Goal: Obtain resource: Download file/media

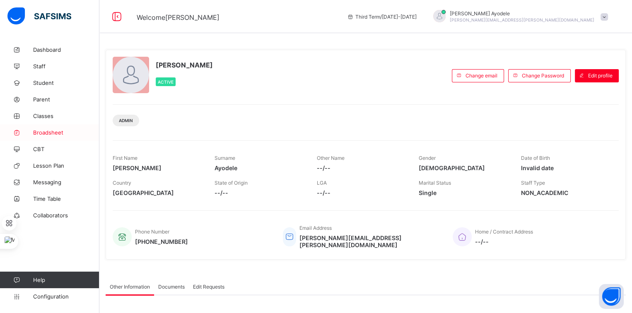
click at [63, 129] on span "Broadsheet" at bounding box center [66, 132] width 66 height 7
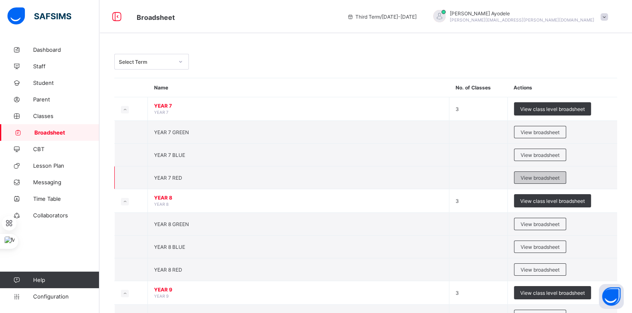
click at [532, 178] on span "View broadsheet" at bounding box center [540, 178] width 39 height 6
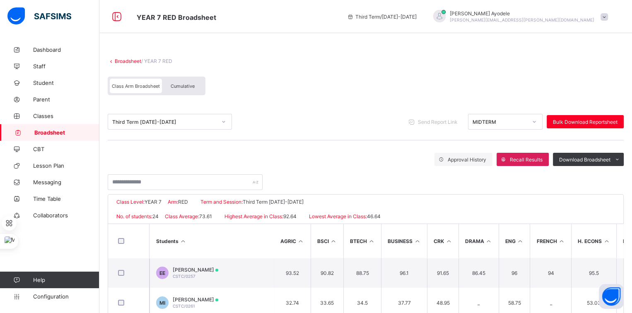
click at [183, 85] on span "Cumulative" at bounding box center [183, 86] width 24 height 6
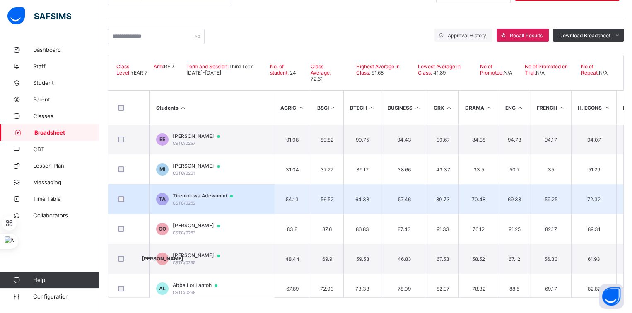
click at [206, 191] on td "TA Tirenioluwa Adewunmi CSTC/0262" at bounding box center [212, 199] width 124 height 30
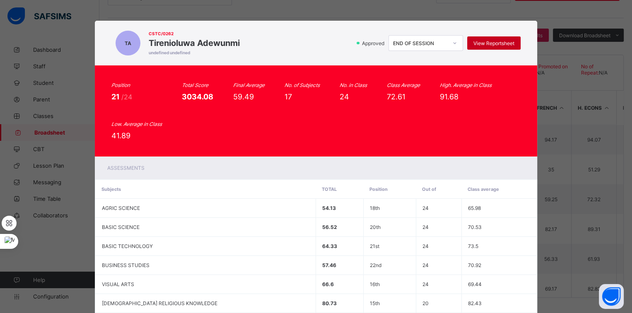
click at [468, 39] on div "View Reportsheet" at bounding box center [493, 42] width 53 height 13
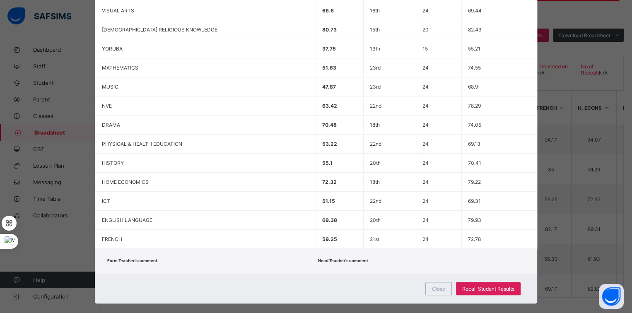
scroll to position [280, 0]
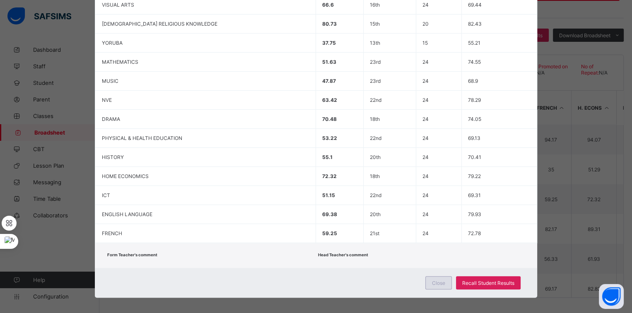
click at [431, 276] on div "Close" at bounding box center [439, 282] width 27 height 13
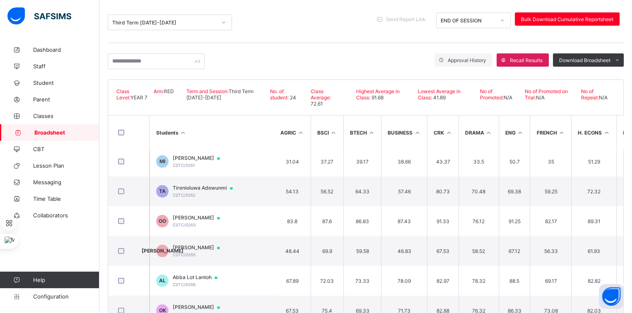
scroll to position [36, 0]
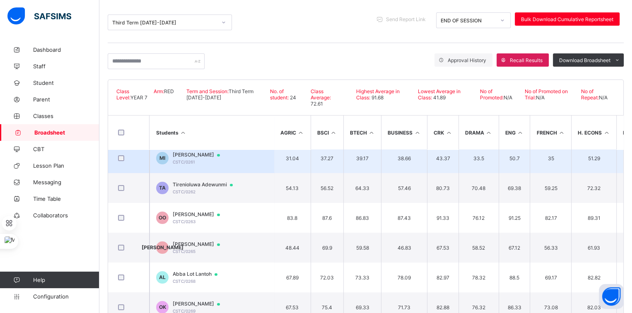
click at [190, 153] on span "Mitchell Isiekwe" at bounding box center [200, 155] width 55 height 7
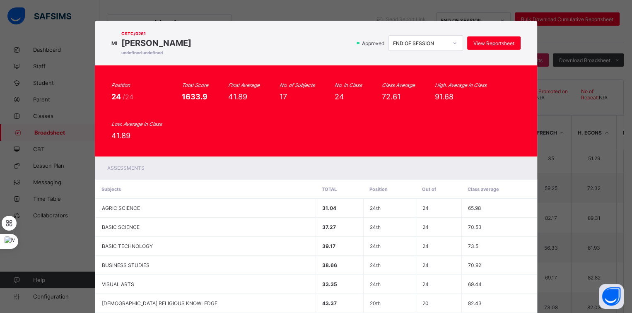
scroll to position [0, 0]
click at [479, 38] on div "View Reportsheet" at bounding box center [493, 42] width 53 height 13
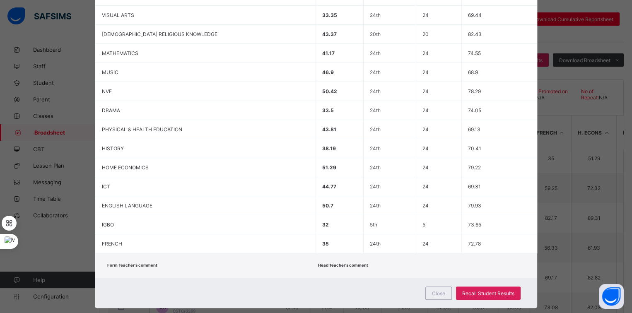
scroll to position [280, 0]
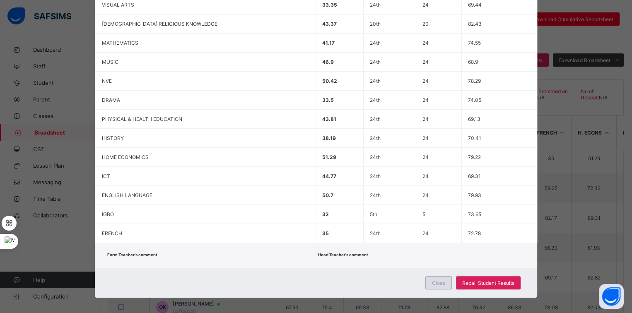
click at [438, 276] on div "Close" at bounding box center [439, 282] width 27 height 13
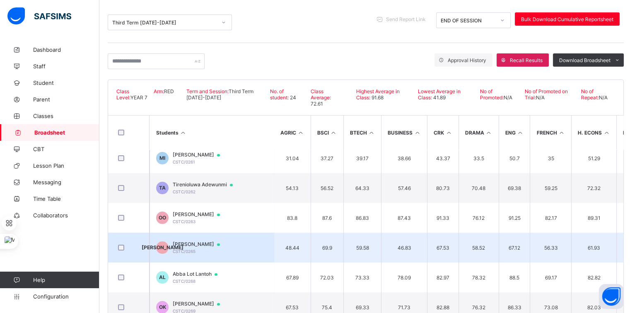
click at [195, 241] on span "Joshua Adeyemi" at bounding box center [200, 244] width 55 height 7
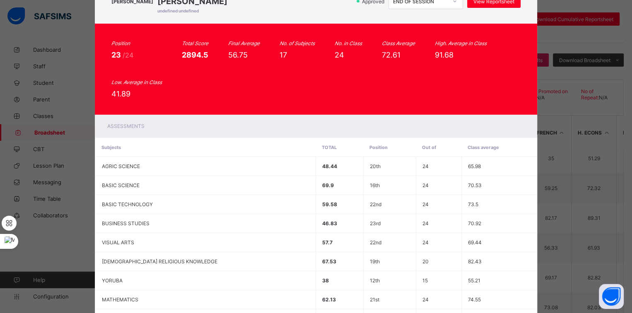
scroll to position [19, 0]
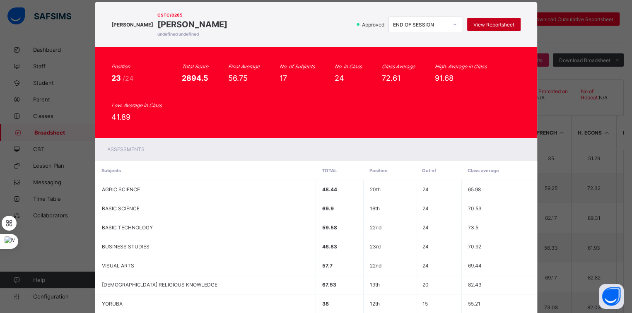
click at [483, 24] on span "View Reportsheet" at bounding box center [494, 25] width 41 height 6
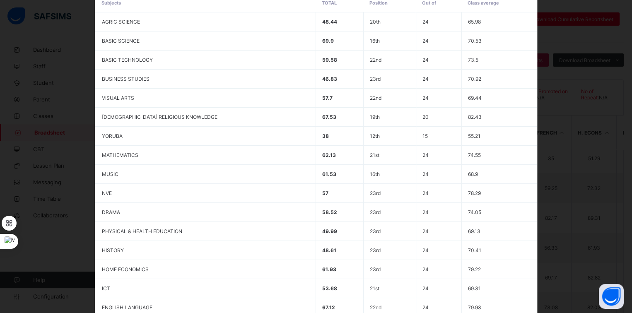
scroll to position [280, 0]
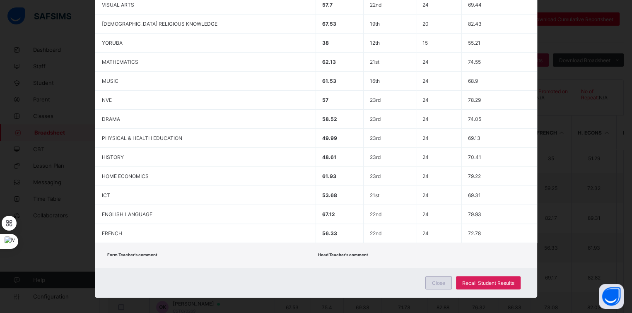
click at [441, 280] on span "Close" at bounding box center [438, 283] width 13 height 6
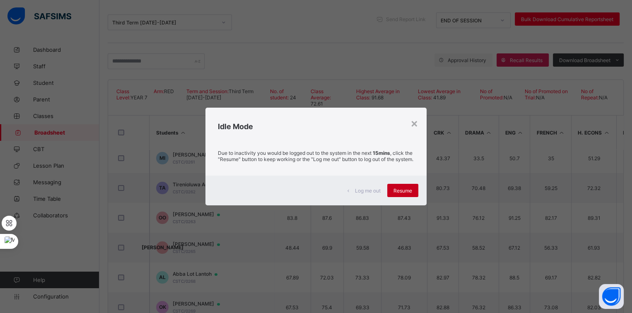
click at [402, 194] on span "Resume" at bounding box center [403, 191] width 19 height 6
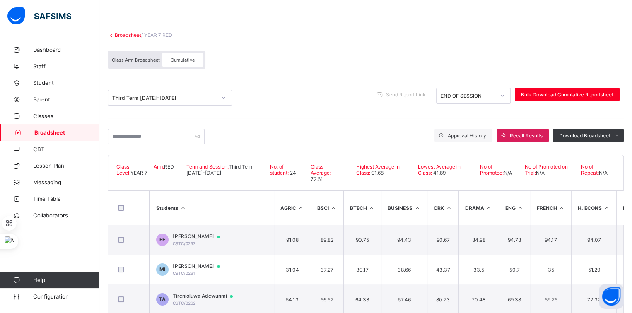
scroll to position [0, 0]
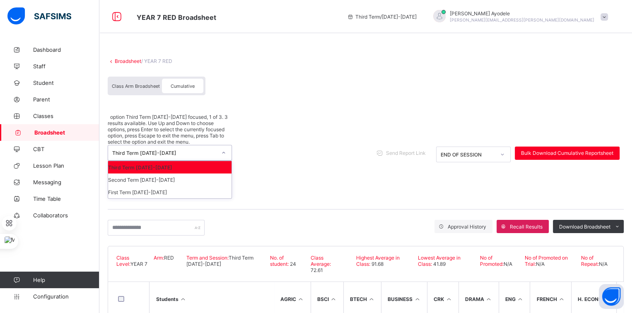
click at [188, 150] on div "Third Term 2024-2025" at bounding box center [164, 153] width 104 height 6
click at [167, 174] on div "Second Term 2024-2025" at bounding box center [169, 180] width 123 height 12
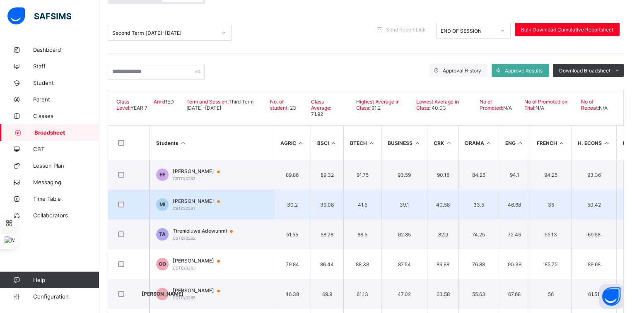
click at [201, 199] on span "Mitchell Isiekwe" at bounding box center [200, 201] width 55 height 7
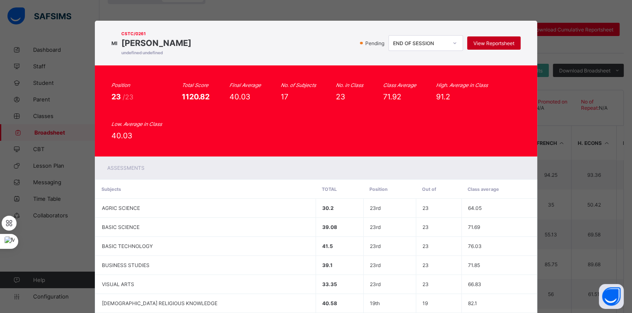
click at [479, 45] on span "View Reportsheet" at bounding box center [494, 43] width 41 height 6
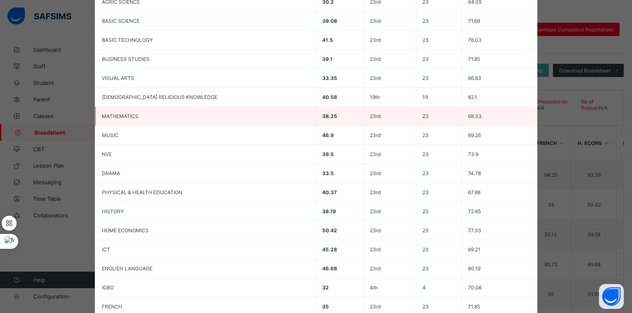
scroll to position [280, 0]
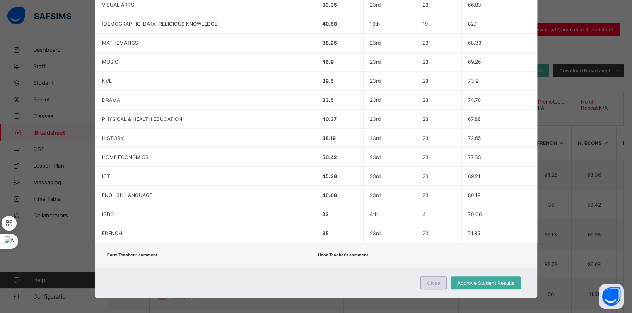
click at [429, 280] on span "Close" at bounding box center [433, 283] width 13 height 6
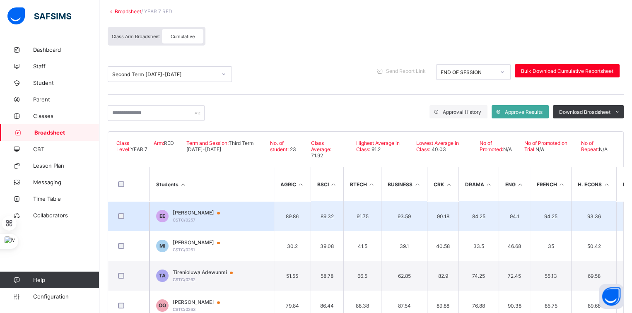
scroll to position [50, 0]
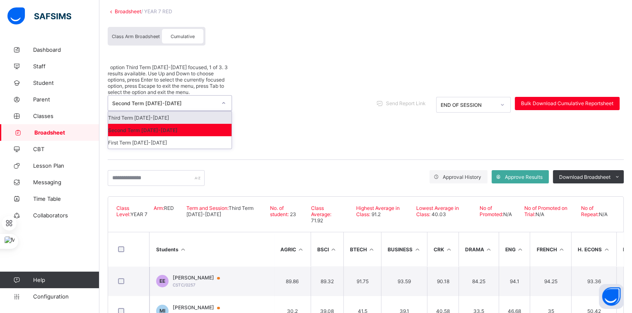
click at [208, 100] on div "Second Term 2024-2025" at bounding box center [164, 103] width 104 height 6
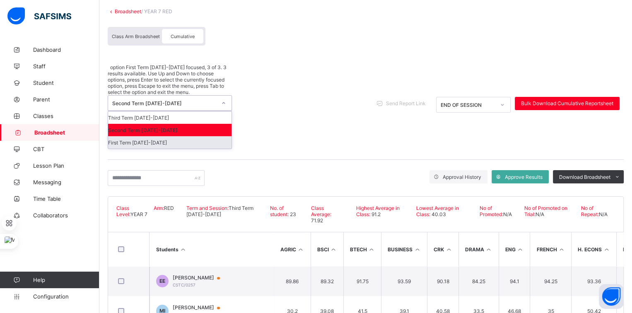
click at [177, 136] on div "First Term 2024-2025" at bounding box center [169, 142] width 123 height 12
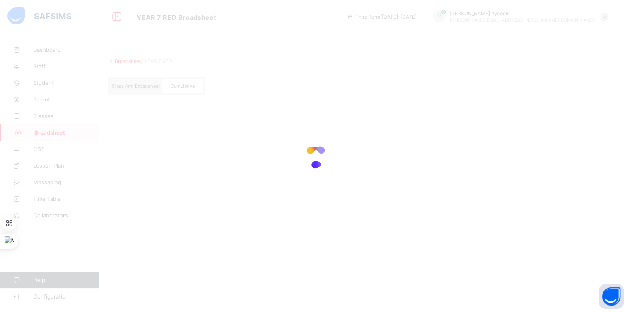
scroll to position [0, 0]
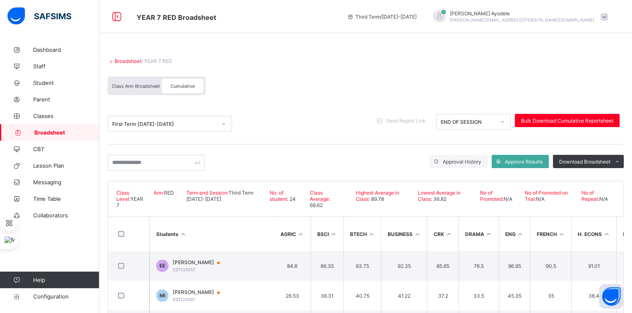
click at [145, 88] on span "Class Arm Broadsheet" at bounding box center [136, 86] width 48 height 6
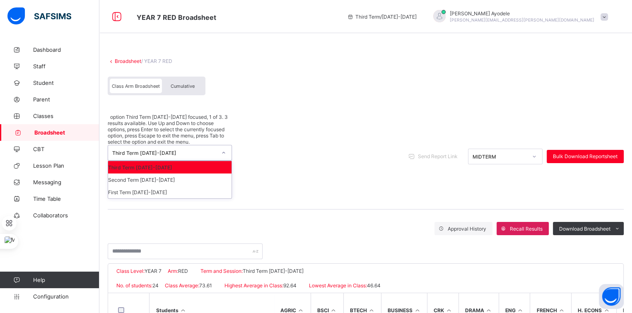
click at [157, 150] on div "Third Term 2024-2025" at bounding box center [164, 153] width 104 height 6
click at [153, 174] on div "Second Term 2024-2025" at bounding box center [169, 180] width 123 height 12
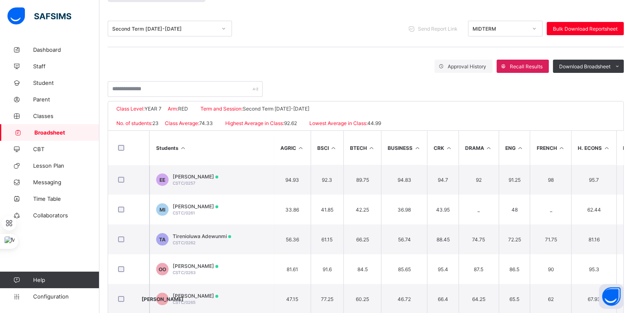
scroll to position [94, 0]
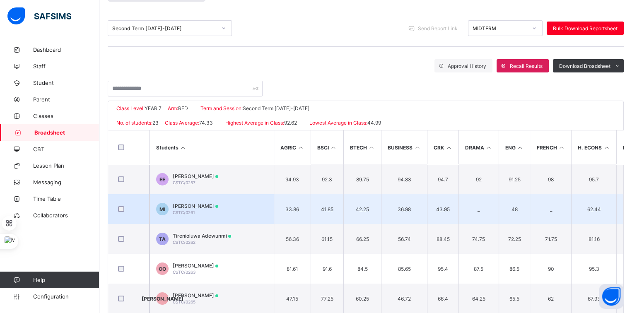
click at [188, 204] on span "Mitchell Isiekwe" at bounding box center [196, 206] width 46 height 6
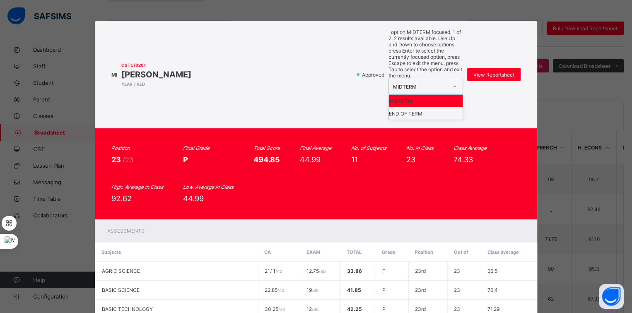
click at [419, 84] on div "MIDTERM" at bounding box center [420, 87] width 55 height 6
click at [414, 107] on div "END OF TERM" at bounding box center [426, 113] width 74 height 12
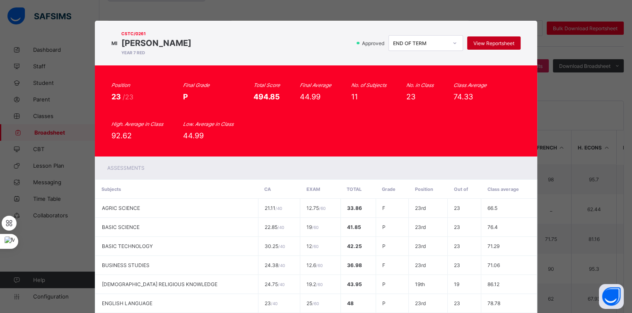
click at [477, 44] on span "View Reportsheet" at bounding box center [494, 43] width 41 height 6
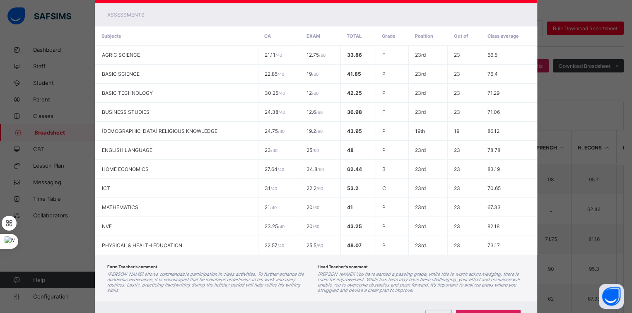
scroll to position [189, 0]
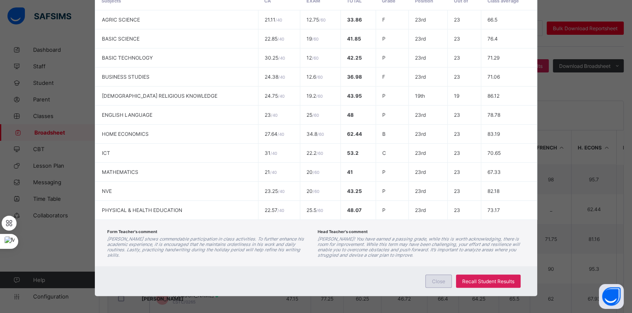
click at [435, 281] on div "Close" at bounding box center [439, 281] width 27 height 13
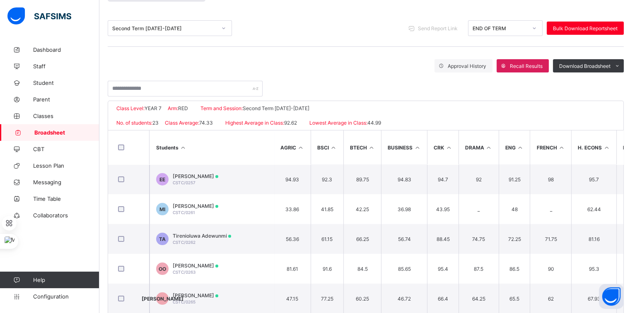
scroll to position [0, 0]
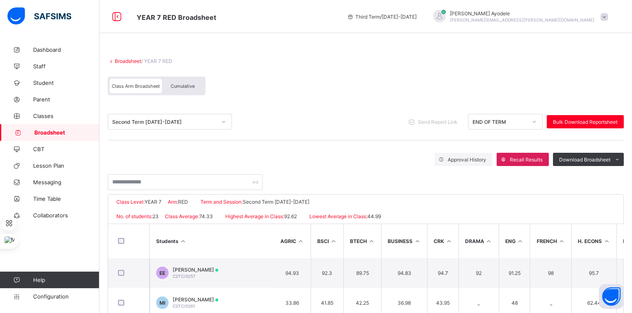
click at [124, 60] on link "Broadsheet" at bounding box center [128, 61] width 27 height 6
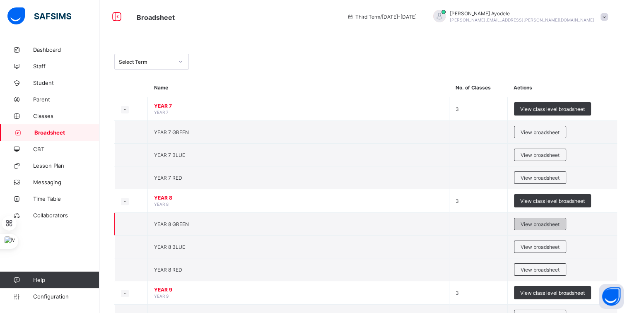
click at [537, 228] on div "View broadsheet" at bounding box center [540, 224] width 52 height 12
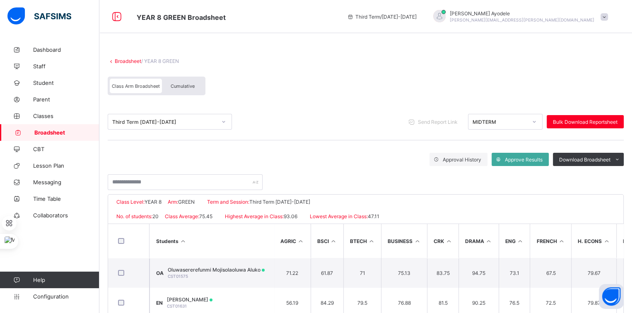
click at [178, 84] on span "Cumulative" at bounding box center [183, 86] width 24 height 6
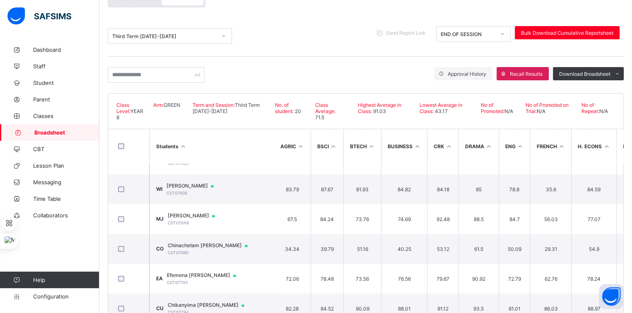
scroll to position [347, 0]
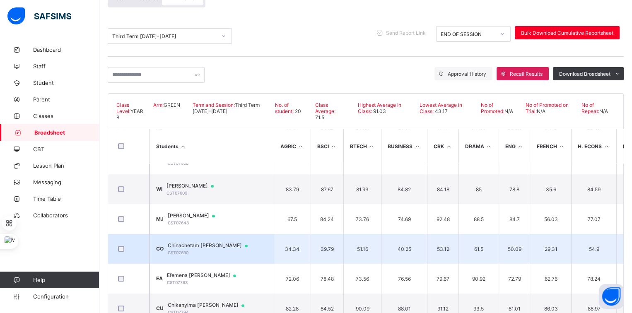
click at [194, 239] on td "CO Chinachetam Angel Ojiakor CST07690" at bounding box center [212, 249] width 124 height 30
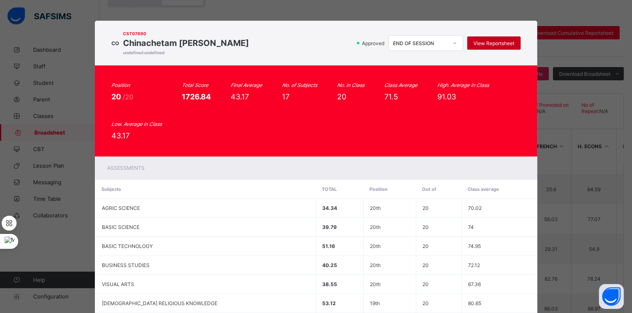
click at [475, 39] on div "View Reportsheet" at bounding box center [493, 42] width 53 height 13
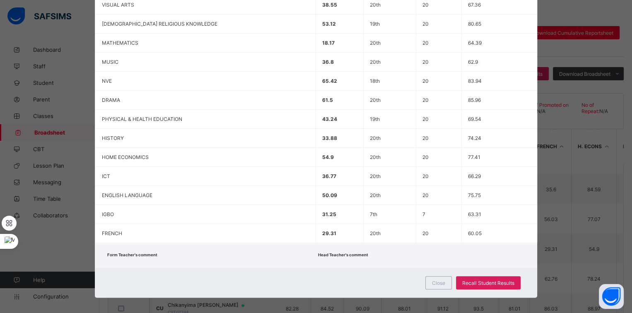
scroll to position [126, 0]
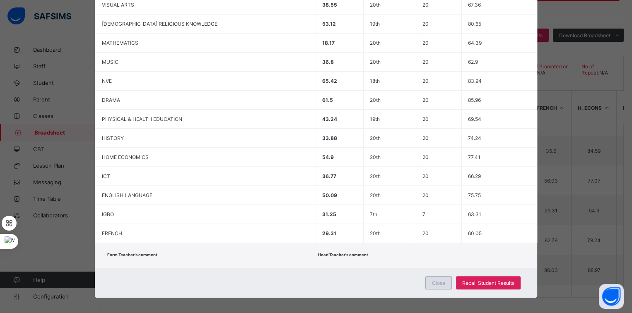
click at [432, 280] on span "Close" at bounding box center [438, 283] width 13 height 6
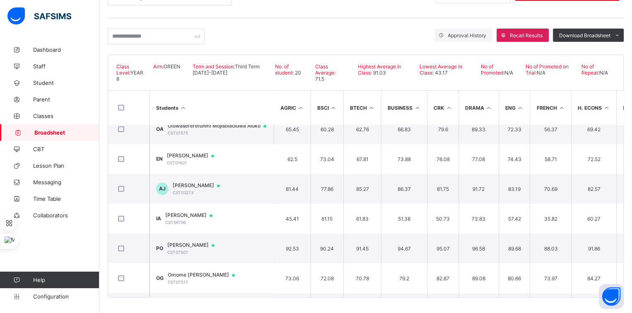
scroll to position [10, 0]
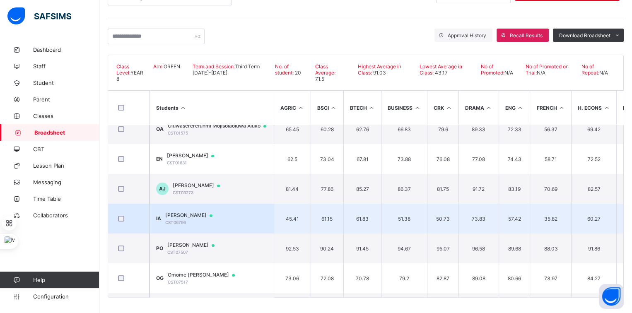
click at [193, 212] on span "Ikena Agwu" at bounding box center [192, 215] width 55 height 7
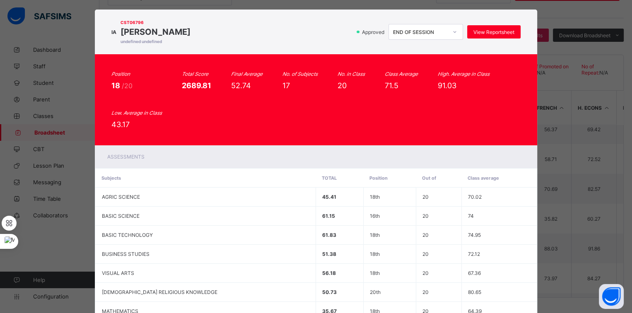
scroll to position [0, 0]
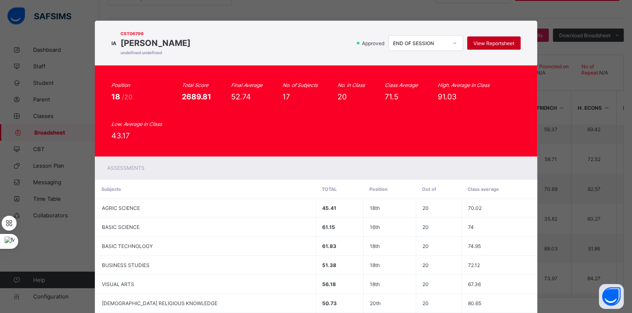
click at [494, 40] on span "View Reportsheet" at bounding box center [494, 43] width 41 height 6
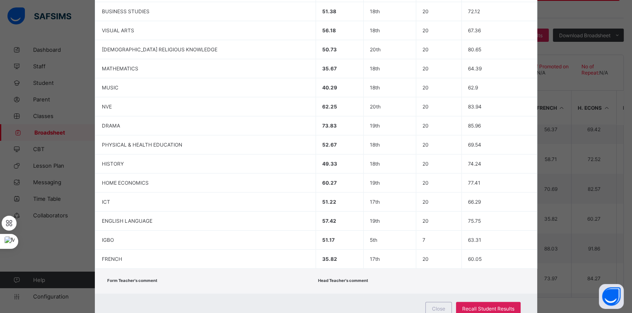
scroll to position [259, 0]
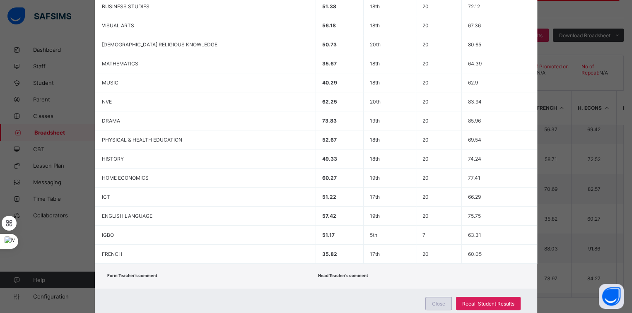
click at [445, 301] on span "Close" at bounding box center [438, 304] width 13 height 6
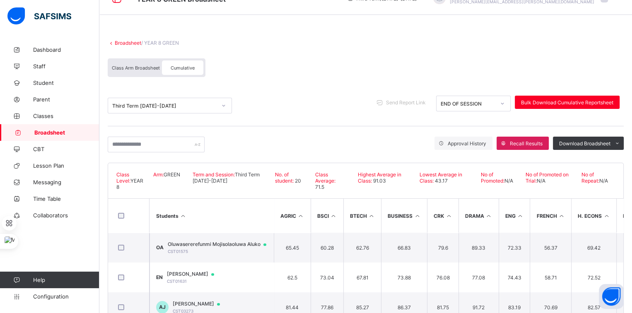
scroll to position [0, 0]
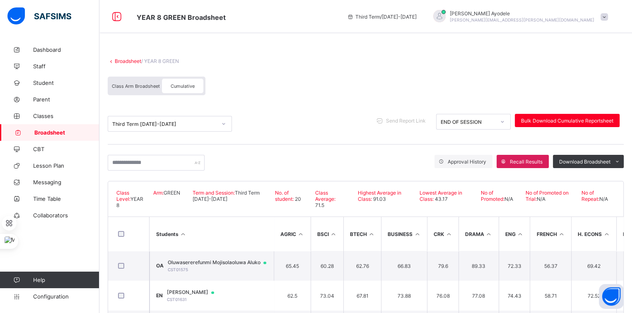
click at [135, 63] on link "Broadsheet" at bounding box center [128, 61] width 27 height 6
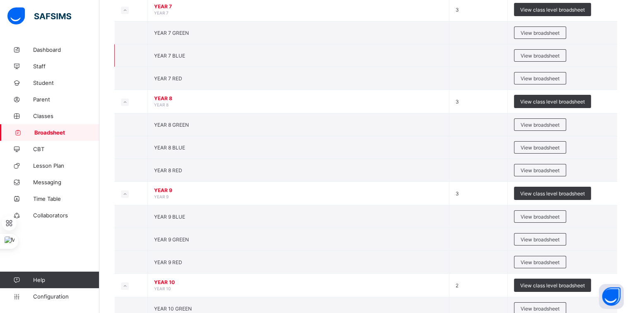
scroll to position [100, 0]
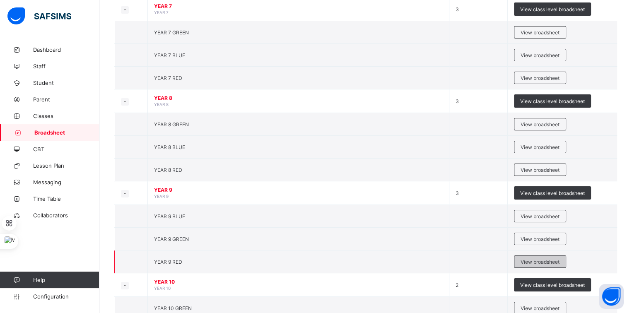
click at [551, 256] on div "View broadsheet" at bounding box center [540, 262] width 52 height 12
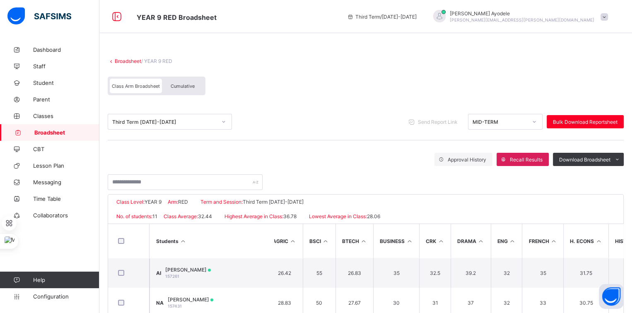
click at [133, 62] on link "Broadsheet" at bounding box center [128, 61] width 27 height 6
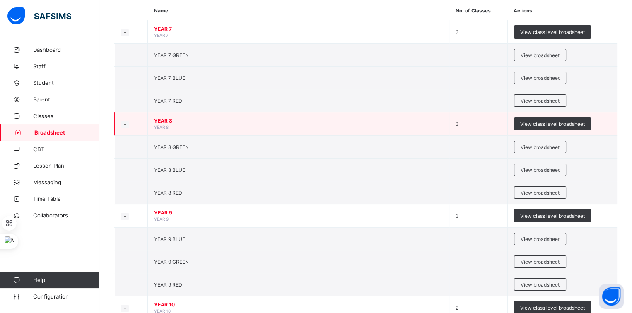
scroll to position [85, 0]
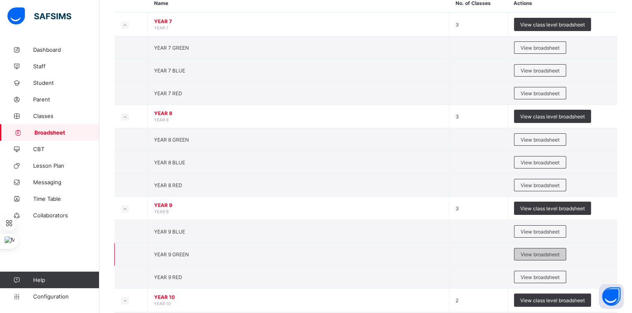
click at [529, 249] on div "View broadsheet" at bounding box center [540, 254] width 52 height 12
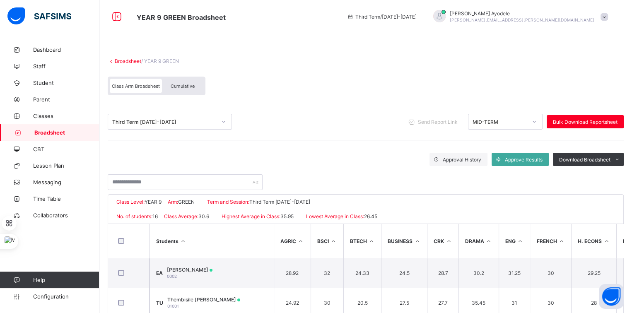
click at [183, 85] on span "Cumulative" at bounding box center [183, 86] width 24 height 6
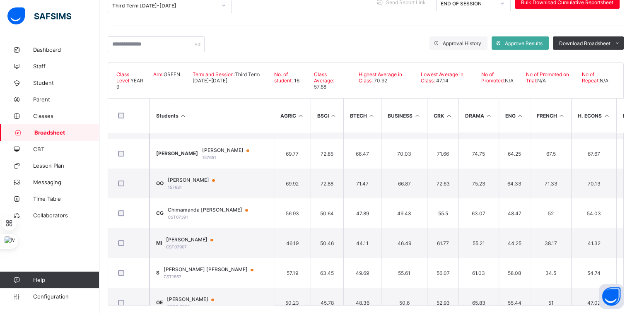
scroll to position [264, 0]
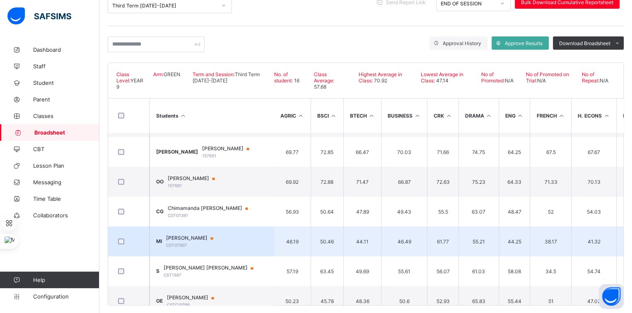
click at [201, 235] on span "Mac-Donald Somtochukwu Ikegwuoha" at bounding box center [193, 238] width 55 height 7
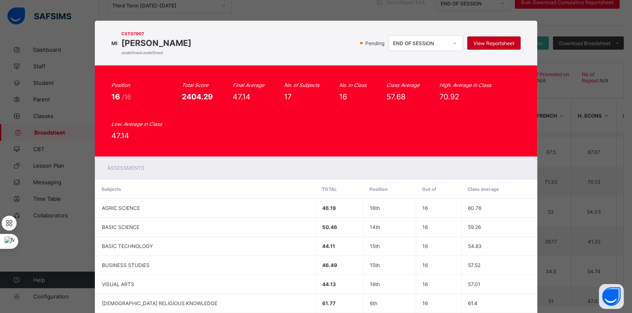
click at [479, 47] on div "View Reportsheet" at bounding box center [493, 42] width 53 height 13
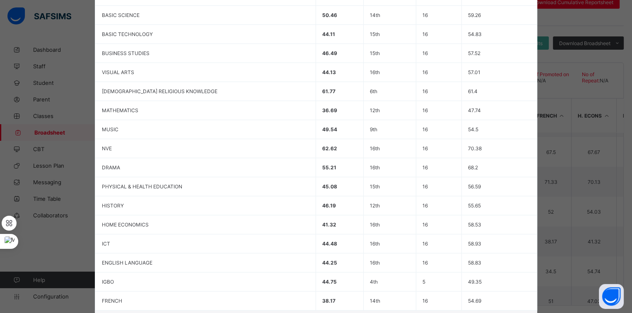
scroll to position [280, 0]
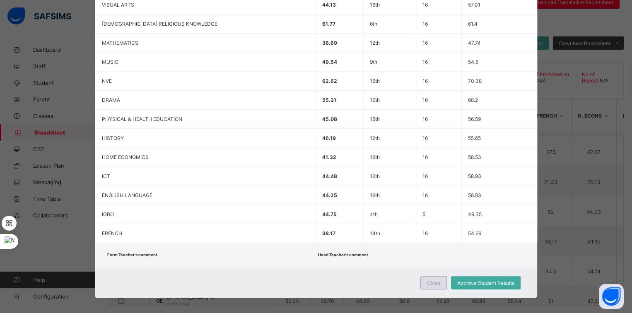
click at [427, 280] on span "Close" at bounding box center [433, 283] width 13 height 6
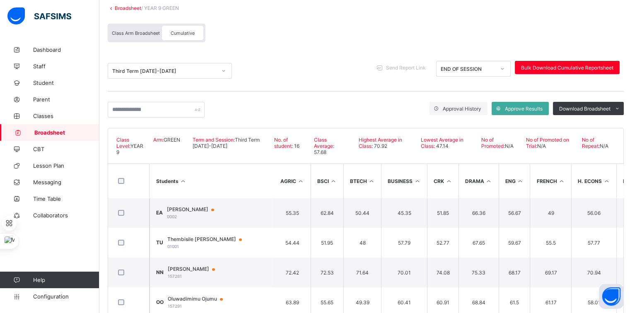
scroll to position [0, 0]
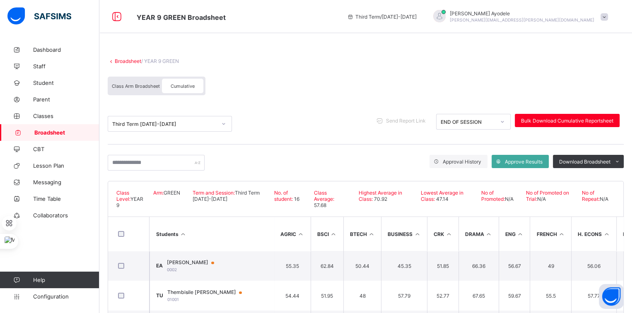
click at [133, 59] on link "Broadsheet" at bounding box center [128, 61] width 27 height 6
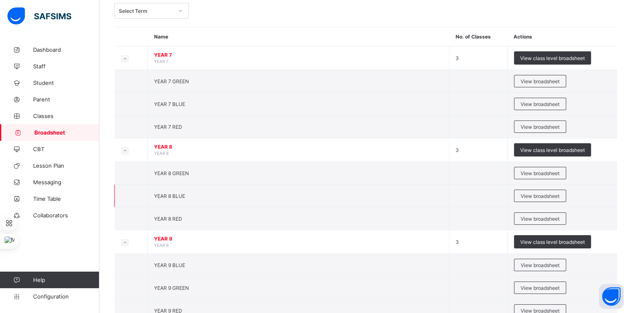
scroll to position [51, 0]
click at [551, 262] on span "View broadsheet" at bounding box center [540, 265] width 39 height 6
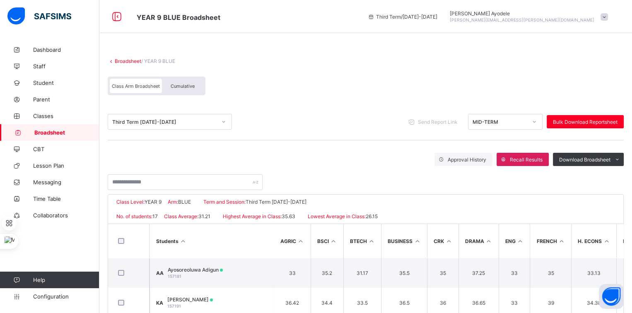
click at [197, 82] on div "Cumulative" at bounding box center [182, 86] width 41 height 15
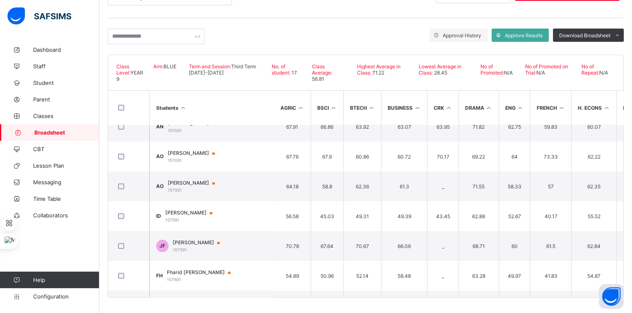
scroll to position [195, 0]
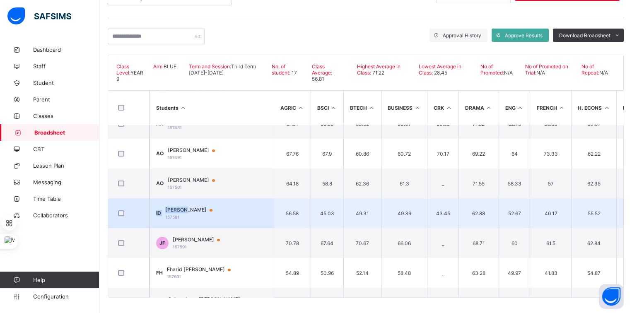
click at [190, 206] on td "ID Inioluwa Davies 157581" at bounding box center [212, 213] width 124 height 30
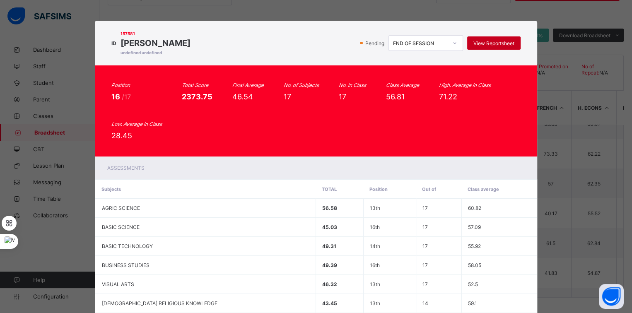
click at [477, 42] on span "View Reportsheet" at bounding box center [494, 43] width 41 height 6
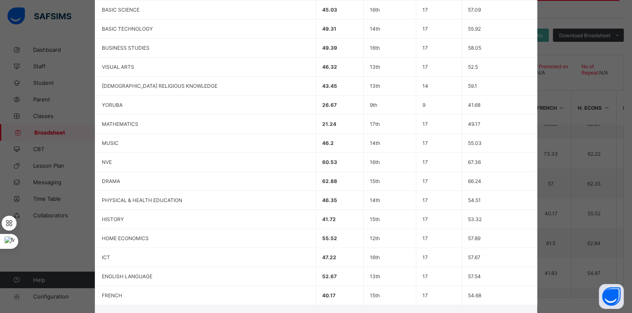
scroll to position [280, 0]
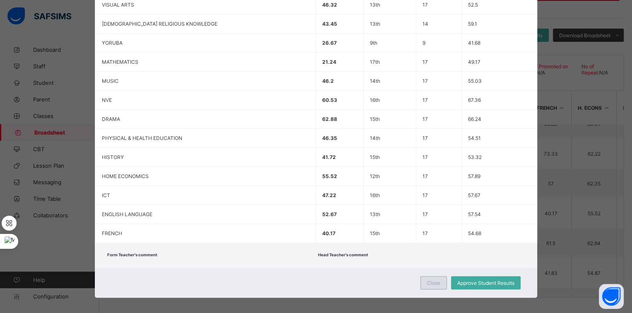
click at [436, 280] on span "Close" at bounding box center [433, 283] width 13 height 6
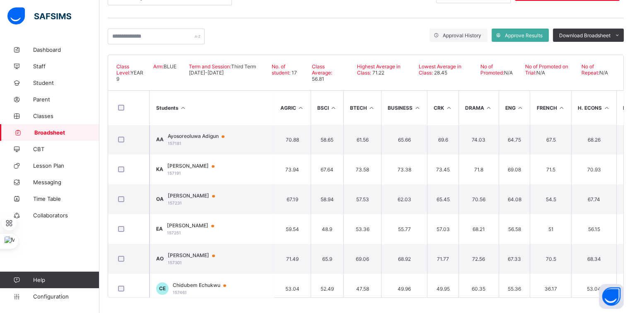
scroll to position [0, 0]
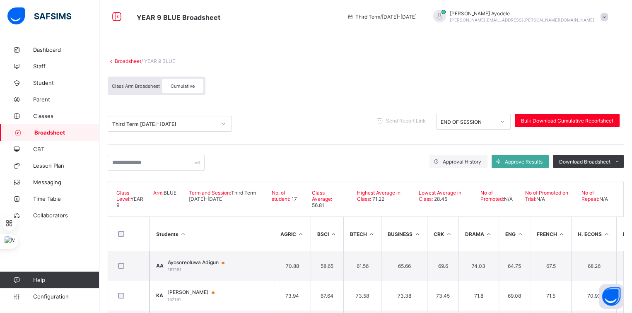
click at [128, 63] on link "Broadsheet" at bounding box center [128, 61] width 27 height 6
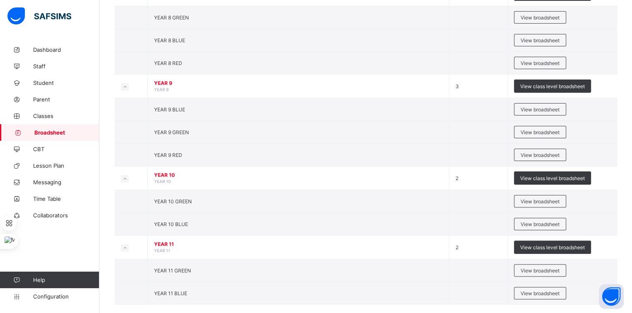
scroll to position [218, 0]
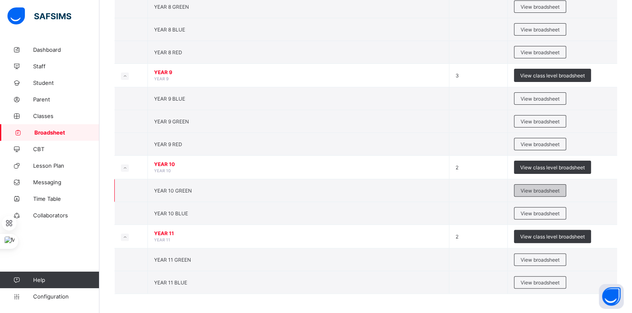
click at [529, 191] on span "View broadsheet" at bounding box center [540, 191] width 39 height 6
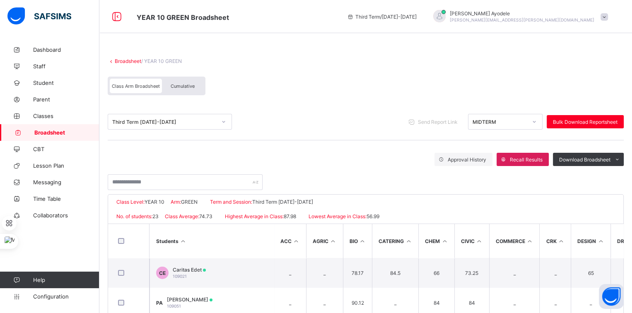
click at [186, 91] on div "Cumulative" at bounding box center [182, 86] width 41 height 15
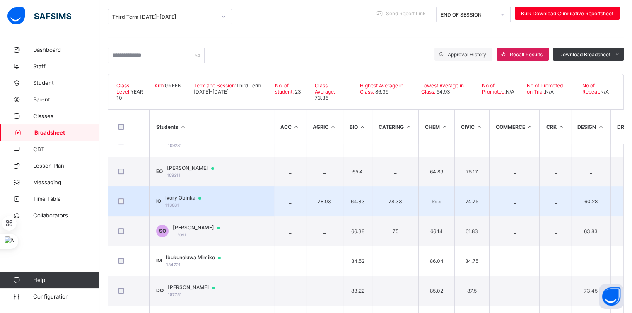
scroll to position [226, 0]
click at [194, 192] on td "IO Ivory Obinka 113081" at bounding box center [212, 201] width 124 height 30
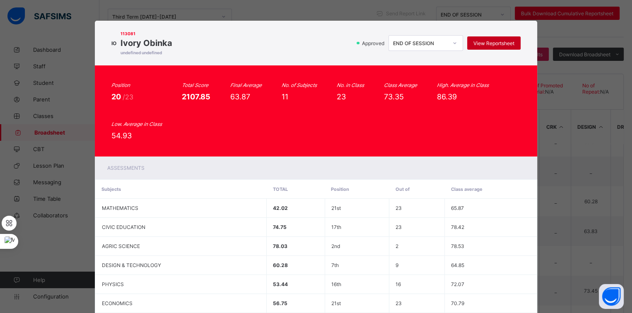
click at [489, 39] on div "View Reportsheet" at bounding box center [493, 42] width 53 height 13
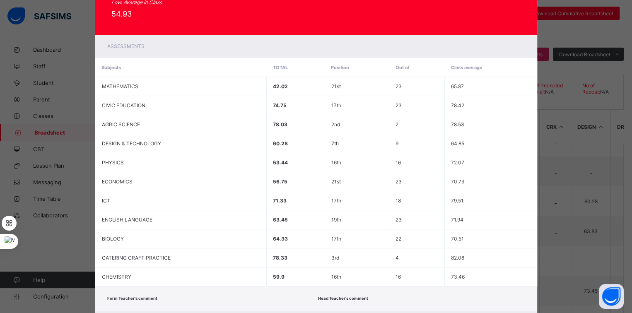
scroll to position [167, 0]
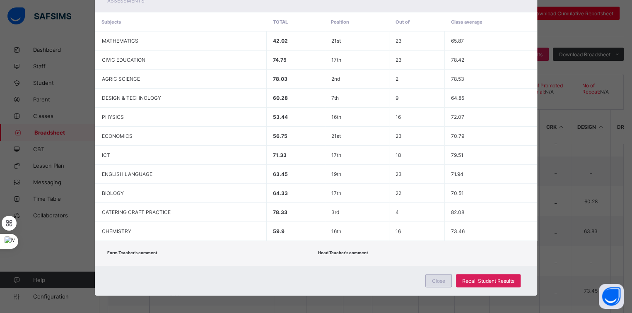
click at [432, 274] on div "Close" at bounding box center [439, 280] width 27 height 13
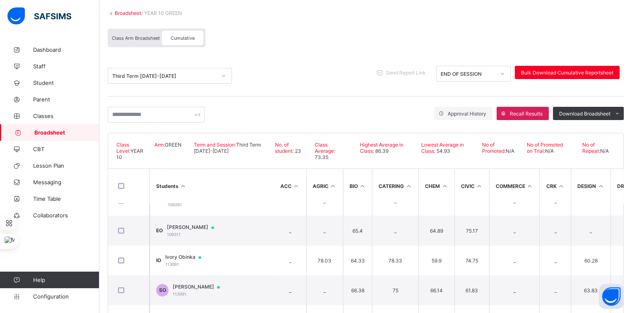
scroll to position [0, 0]
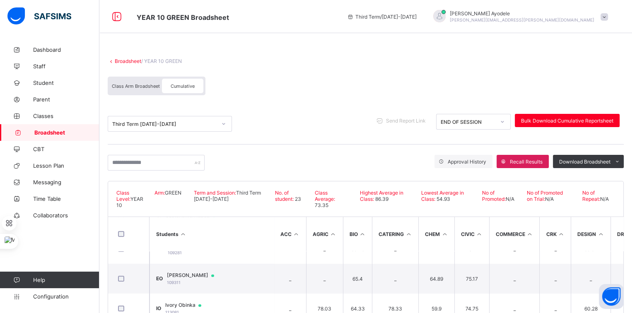
click at [128, 59] on link "Broadsheet" at bounding box center [128, 61] width 27 height 6
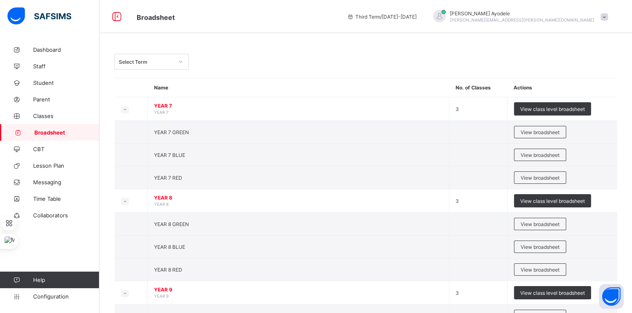
scroll to position [218, 0]
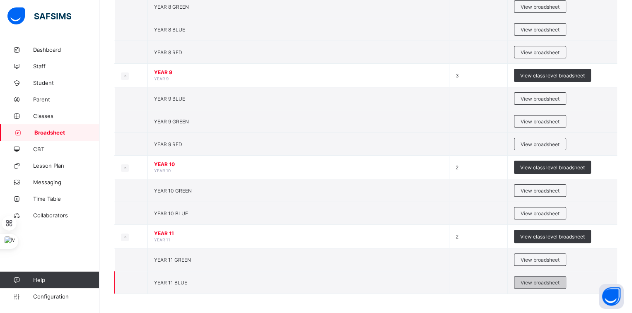
click at [529, 280] on span "View broadsheet" at bounding box center [540, 283] width 39 height 6
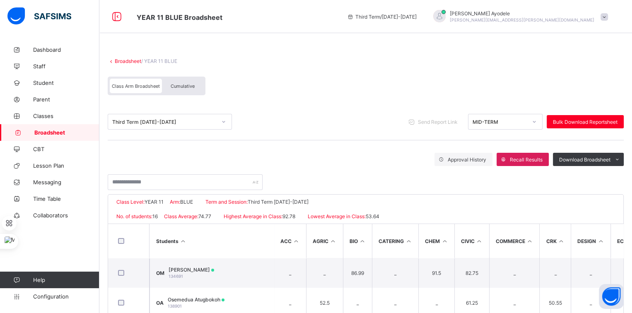
click at [182, 92] on div "Cumulative" at bounding box center [182, 86] width 41 height 15
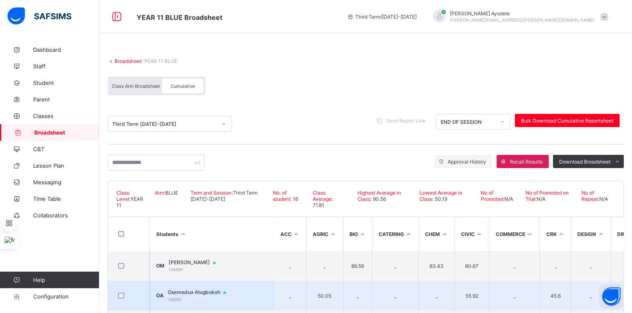
click at [198, 289] on span "Osemedua Atugbokoh" at bounding box center [201, 292] width 66 height 7
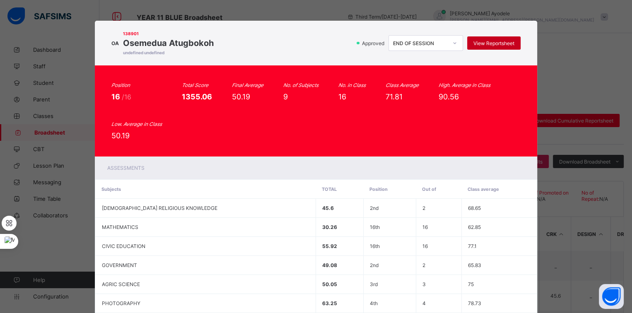
click at [478, 39] on div "View Reportsheet" at bounding box center [493, 42] width 53 height 13
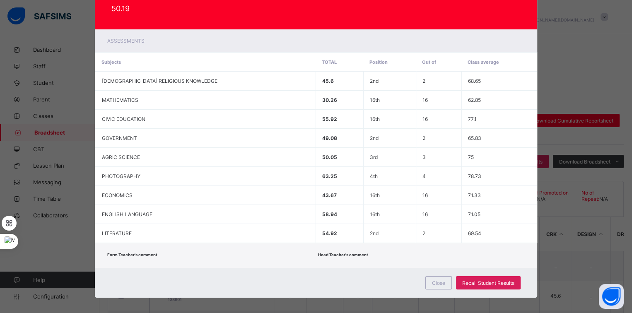
scroll to position [129, 0]
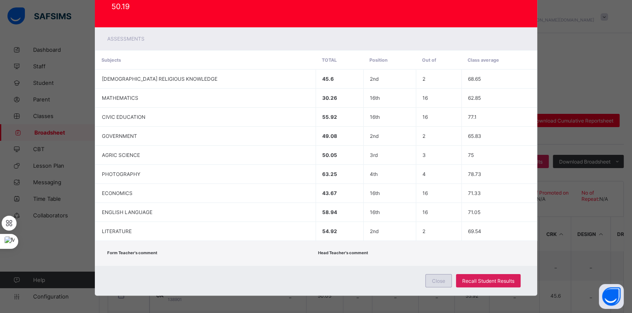
click at [434, 274] on div "Close" at bounding box center [439, 280] width 27 height 13
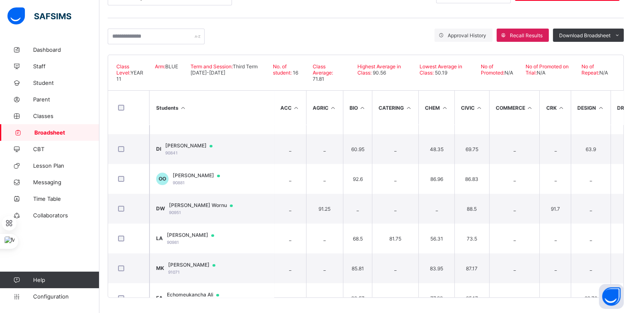
scroll to position [0, 0]
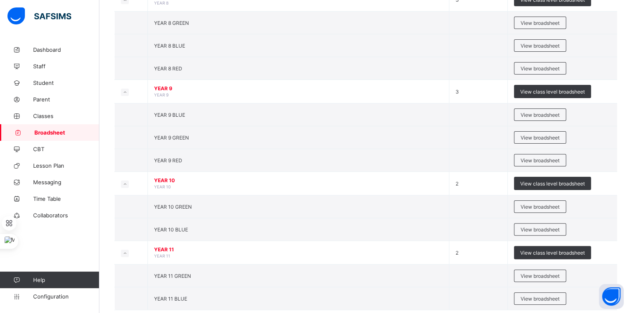
scroll to position [218, 0]
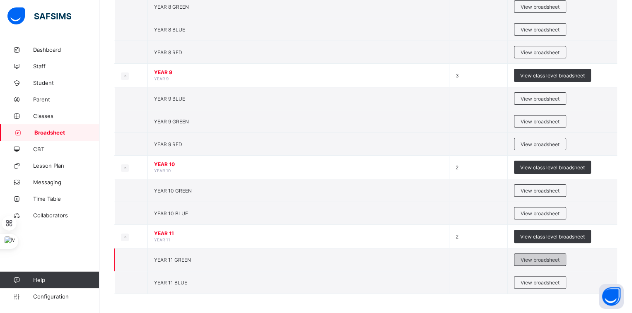
click at [525, 257] on span "View broadsheet" at bounding box center [540, 260] width 39 height 6
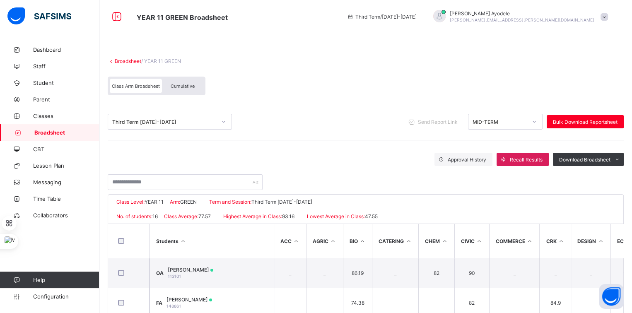
click at [189, 87] on span "Cumulative" at bounding box center [183, 86] width 24 height 6
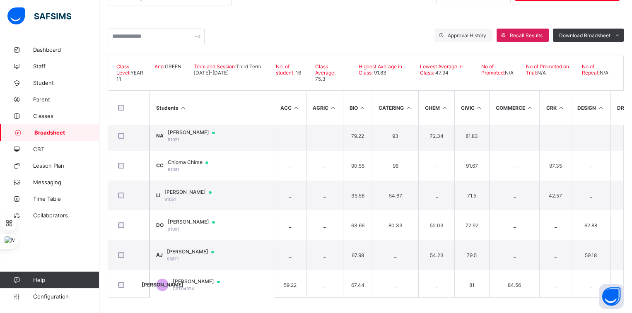
scroll to position [183, 0]
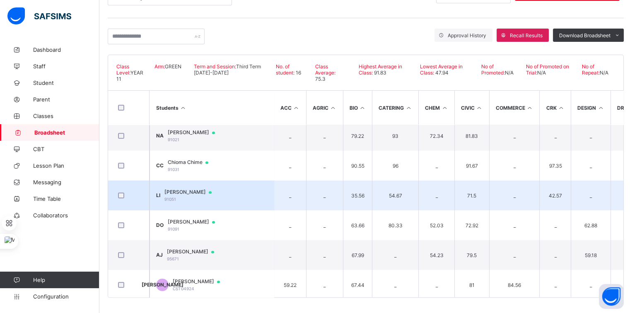
click at [183, 189] on span "Leonard Igboa" at bounding box center [191, 192] width 55 height 7
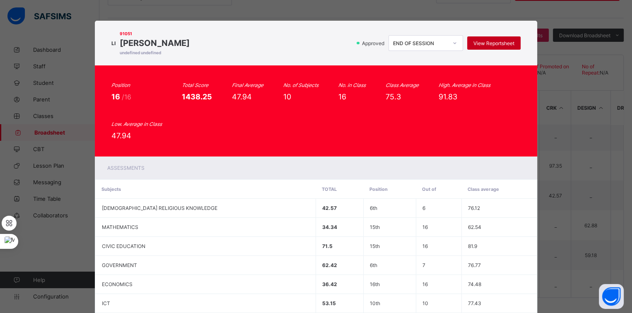
click at [478, 46] on div "View Reportsheet" at bounding box center [493, 42] width 53 height 13
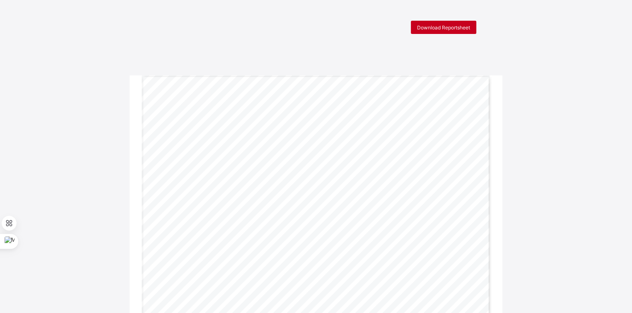
click at [466, 24] on span "Download Reportsheet" at bounding box center [443, 27] width 53 height 6
drag, startPoint x: 368, startPoint y: 3, endPoint x: 291, endPoint y: -28, distance: 82.5
click at [448, 27] on span "Download Reportsheet" at bounding box center [443, 27] width 53 height 6
click at [459, 27] on span "Download Reportsheet" at bounding box center [443, 27] width 53 height 6
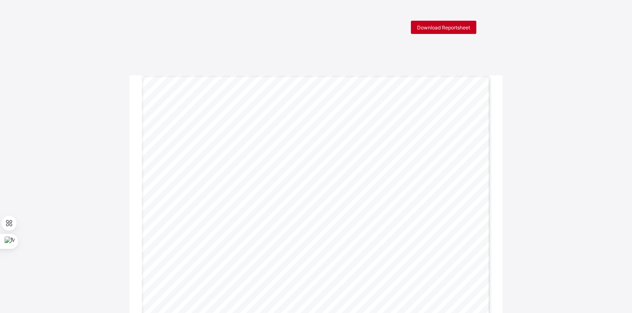
click at [452, 23] on div "Download Reportsheet" at bounding box center [443, 27] width 65 height 13
click at [462, 27] on span "Download Reportsheet" at bounding box center [443, 27] width 53 height 6
click at [450, 24] on div "Download Reportsheet" at bounding box center [443, 27] width 65 height 13
click at [450, 28] on span "Download Reportsheet" at bounding box center [443, 27] width 53 height 6
click at [461, 23] on div "Download Reportsheet" at bounding box center [443, 27] width 65 height 13
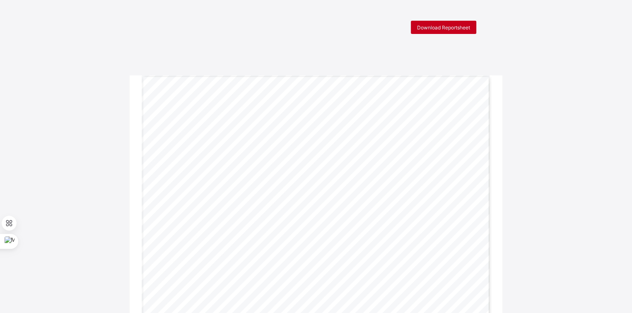
click at [457, 30] on span "Download Reportsheet" at bounding box center [443, 27] width 53 height 6
